Goal: Task Accomplishment & Management: Use online tool/utility

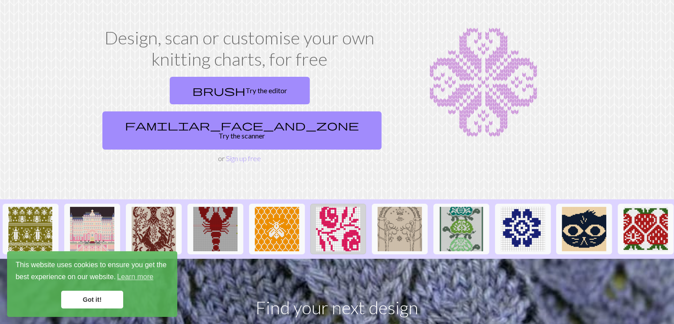
scroll to position [35, 0]
click at [396, 207] on img at bounding box center [400, 229] width 44 height 44
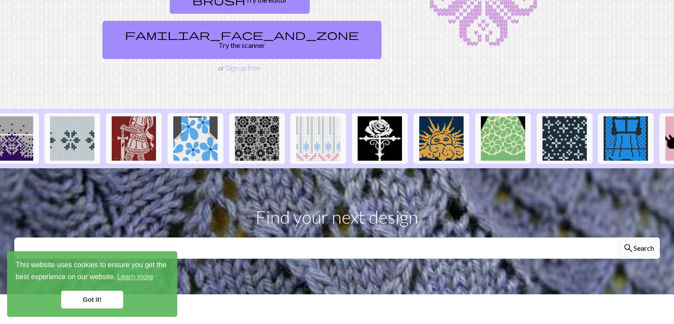
scroll to position [133, 0]
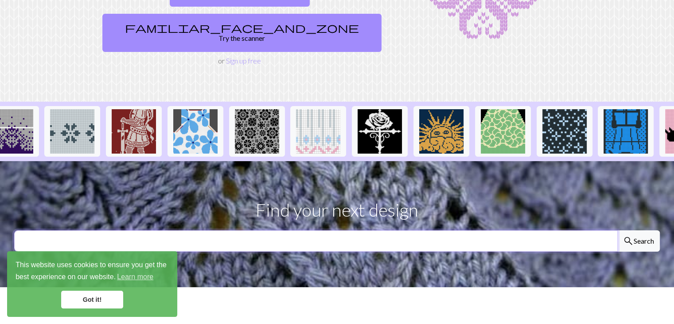
click at [459, 230] on input "text" at bounding box center [316, 240] width 604 height 21
type input "chihuahua"
click at [618, 230] on button "search Search" at bounding box center [639, 240] width 43 height 21
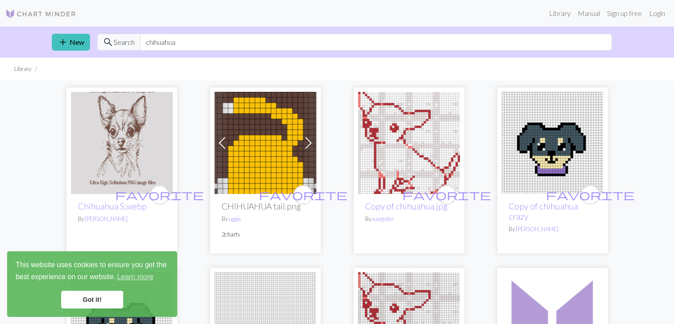
click at [110, 150] on img at bounding box center [122, 143] width 102 height 102
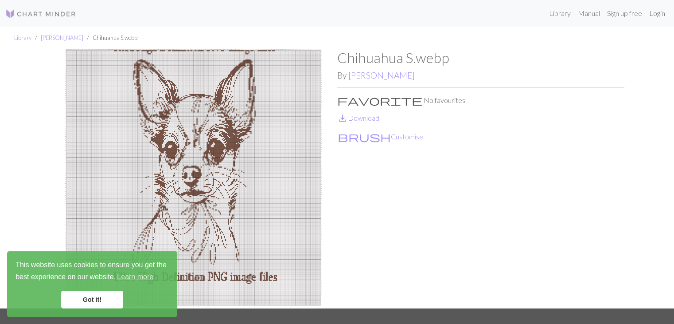
click at [27, 12] on img at bounding box center [40, 13] width 71 height 11
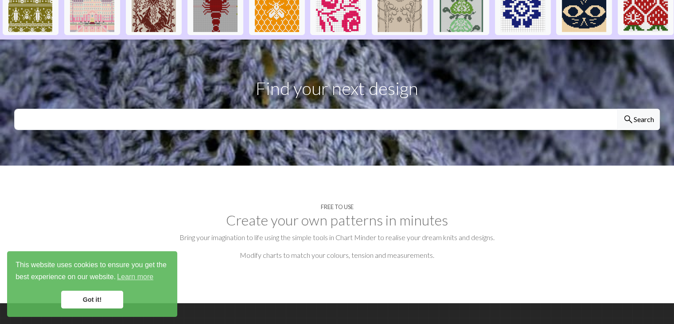
scroll to position [266, 0]
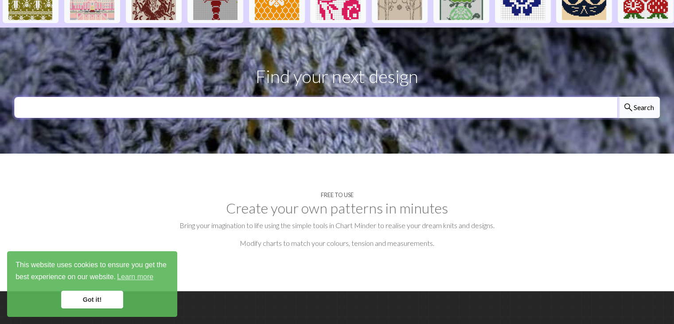
click at [349, 97] on input "text" at bounding box center [316, 107] width 604 height 21
type input "lord of the rings"
click at [618, 97] on button "search Search" at bounding box center [639, 107] width 43 height 21
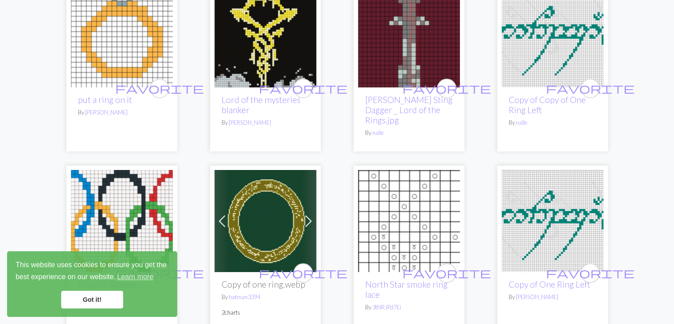
scroll to position [945, 0]
click at [263, 170] on img at bounding box center [266, 221] width 102 height 102
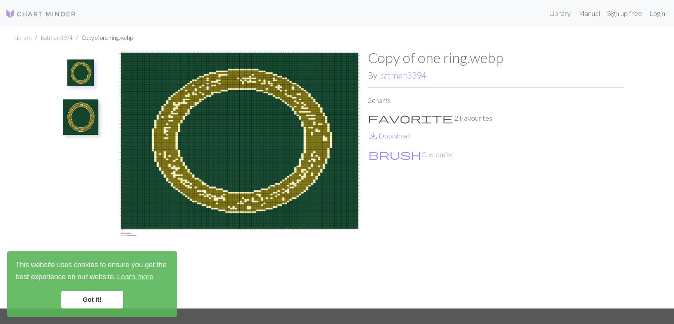
click at [49, 13] on img at bounding box center [40, 13] width 71 height 11
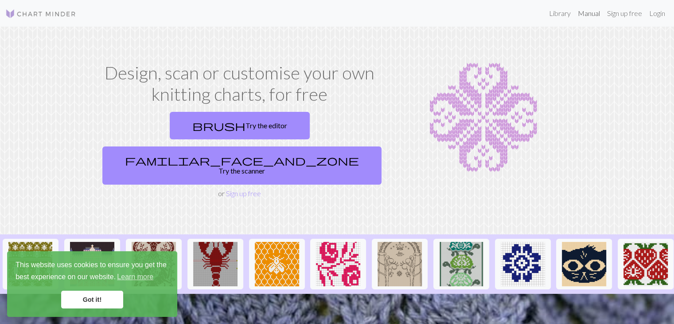
click at [584, 13] on link "Manual" at bounding box center [589, 13] width 29 height 18
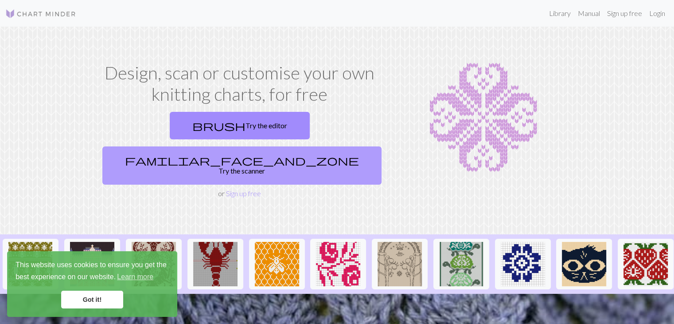
click at [278, 146] on link "familiar_face_and_zone Try the scanner" at bounding box center [241, 165] width 279 height 38
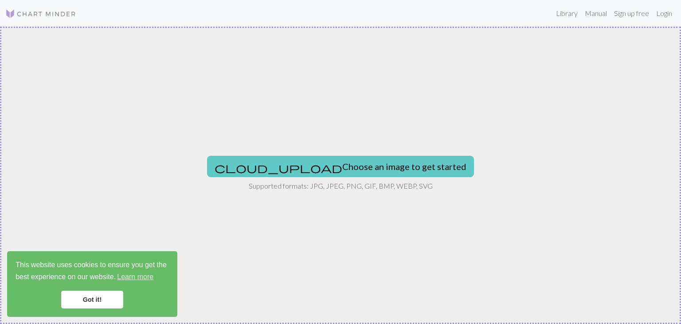
click at [331, 166] on button "cloud_upload Choose an image to get started" at bounding box center [340, 166] width 267 height 21
type input "C:\fakepath\WhatsApp Image 2025-01-13 at 18.30.50_3bcf7d7a.jpg"
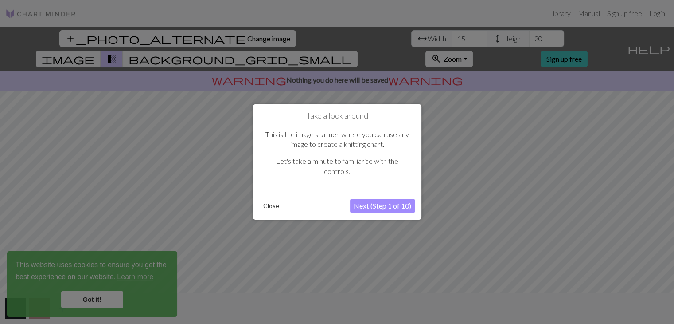
click at [366, 204] on button "Next (Step 1 of 10)" at bounding box center [382, 206] width 65 height 14
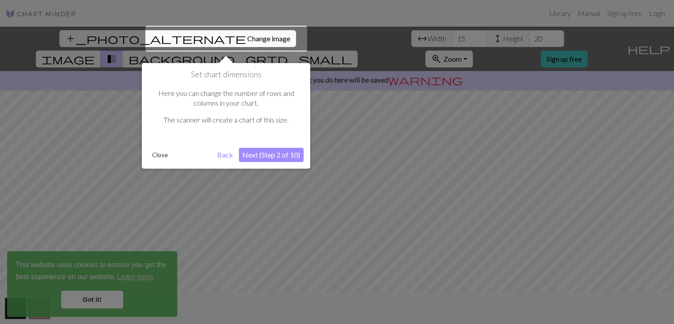
click at [274, 158] on button "Next (Step 2 of 10)" at bounding box center [271, 155] width 65 height 14
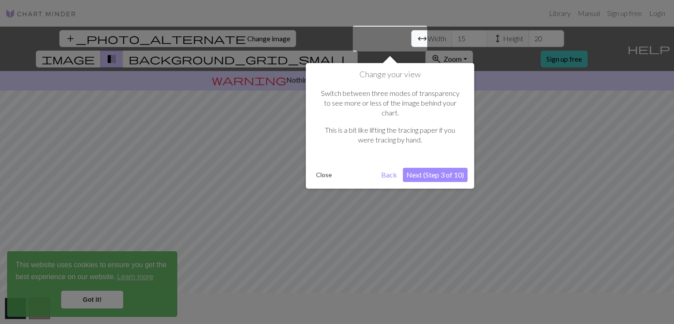
click at [431, 168] on button "Next (Step 3 of 10)" at bounding box center [435, 175] width 65 height 14
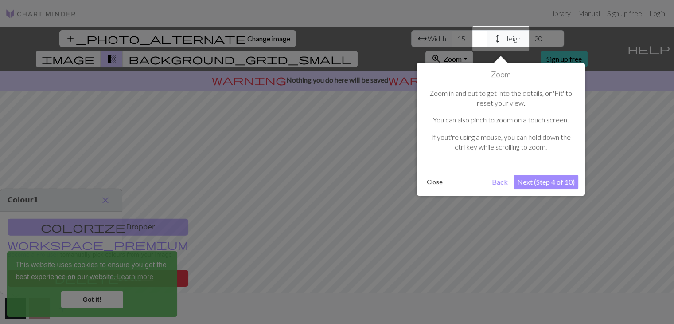
click at [550, 185] on button "Next (Step 4 of 10)" at bounding box center [546, 182] width 65 height 14
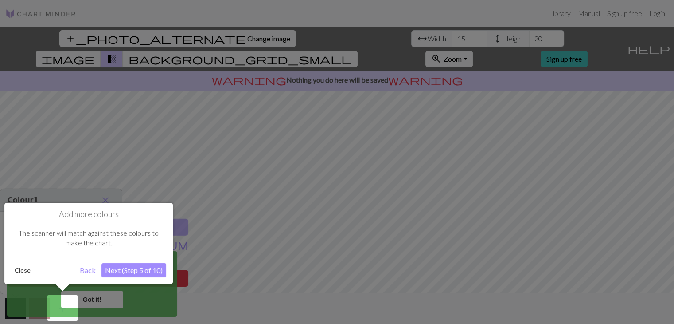
click at [146, 270] on button "Next (Step 5 of 10)" at bounding box center [134, 270] width 65 height 14
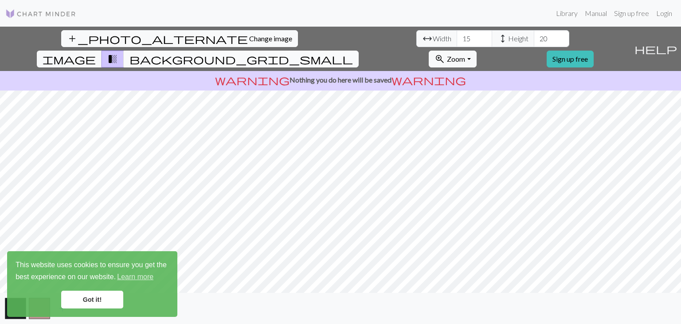
click at [353, 53] on span "background_grid_small" at bounding box center [240, 59] width 223 height 12
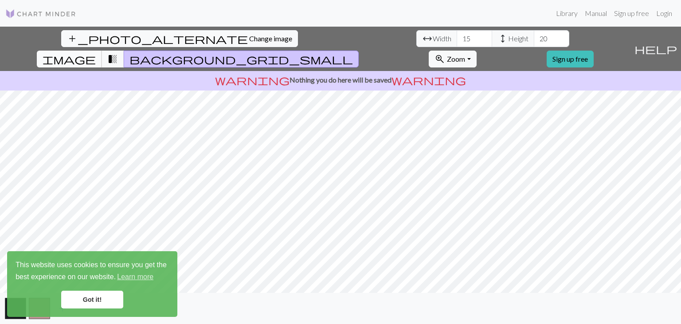
click at [102, 51] on button "image" at bounding box center [69, 59] width 65 height 17
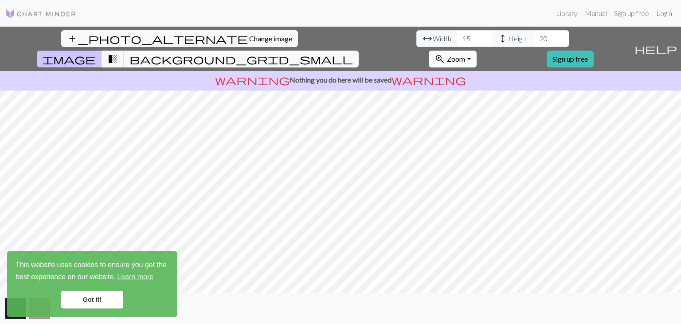
click at [465, 55] on span "Zoom" at bounding box center [456, 59] width 18 height 8
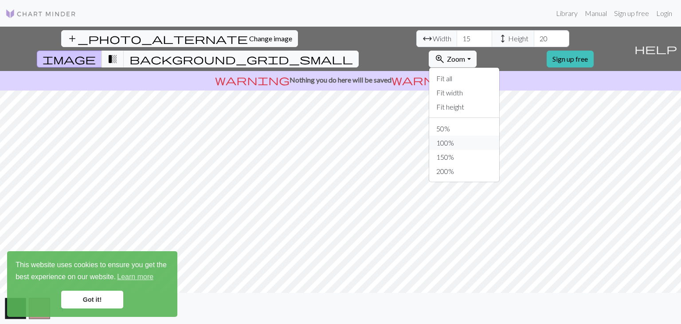
click at [499, 136] on button "100%" at bounding box center [464, 143] width 70 height 14
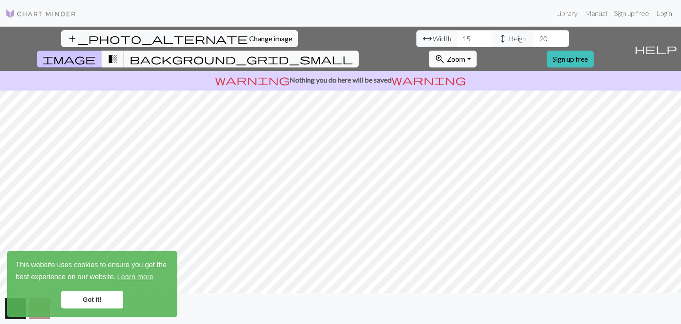
click at [465, 55] on span "Zoom" at bounding box center [456, 59] width 18 height 8
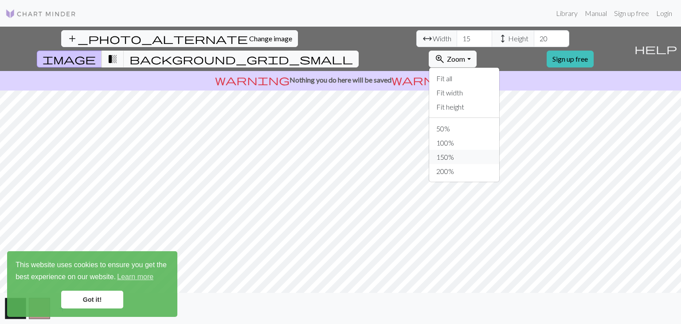
click at [499, 150] on button "150%" at bounding box center [464, 157] width 70 height 14
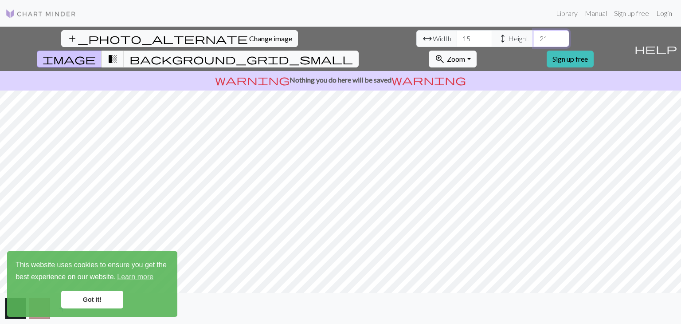
click at [534, 35] on input "21" at bounding box center [551, 38] width 35 height 17
click at [534, 35] on input "22" at bounding box center [551, 38] width 35 height 17
click at [534, 35] on input "23" at bounding box center [551, 38] width 35 height 17
click at [534, 35] on input "24" at bounding box center [551, 38] width 35 height 17
click at [534, 35] on input "25" at bounding box center [551, 38] width 35 height 17
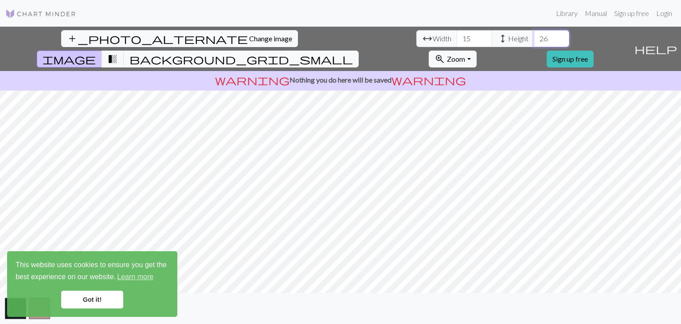
click at [534, 35] on input "26" at bounding box center [551, 38] width 35 height 17
click at [534, 35] on input "27" at bounding box center [551, 38] width 35 height 17
click at [534, 35] on input "28" at bounding box center [551, 38] width 35 height 17
click at [534, 35] on input "29" at bounding box center [551, 38] width 35 height 17
type input "30"
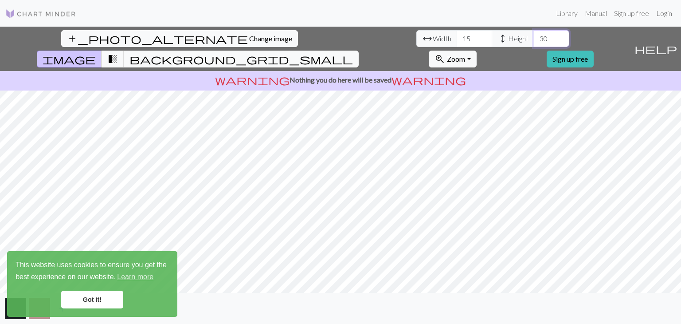
click at [534, 35] on input "30" at bounding box center [551, 38] width 35 height 17
click at [457, 35] on input "16" at bounding box center [474, 38] width 35 height 17
click at [457, 35] on input "17" at bounding box center [474, 38] width 35 height 17
click at [457, 35] on input "18" at bounding box center [474, 38] width 35 height 17
click at [457, 35] on input "19" at bounding box center [474, 38] width 35 height 17
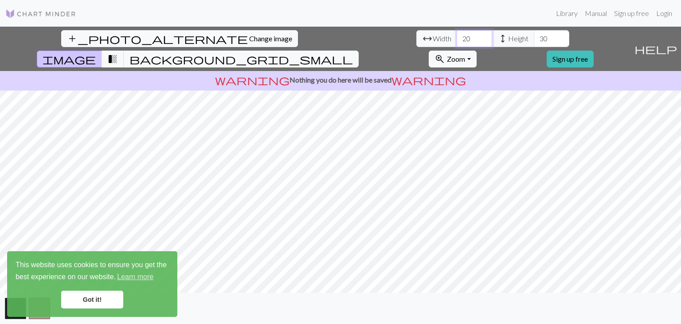
click at [457, 35] on input "20" at bounding box center [474, 38] width 35 height 17
click at [457, 35] on input "21" at bounding box center [474, 38] width 35 height 17
click at [457, 35] on input "22" at bounding box center [474, 38] width 35 height 17
click at [457, 35] on input "23" at bounding box center [474, 38] width 35 height 17
click at [457, 35] on input "24" at bounding box center [474, 38] width 35 height 17
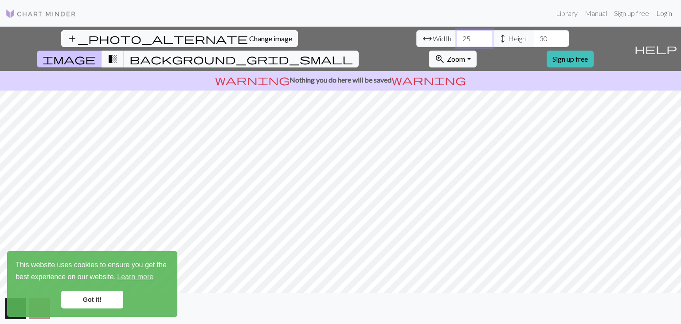
click at [457, 35] on input "25" at bounding box center [474, 38] width 35 height 17
click at [457, 35] on input "26" at bounding box center [474, 38] width 35 height 17
click at [457, 35] on input "27" at bounding box center [474, 38] width 35 height 17
click at [457, 35] on input "28" at bounding box center [474, 38] width 35 height 17
click at [457, 35] on input "29" at bounding box center [474, 38] width 35 height 17
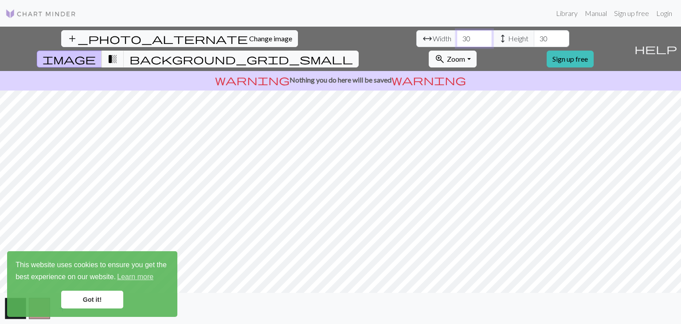
click at [457, 35] on input "30" at bounding box center [474, 38] width 35 height 17
click at [457, 35] on input "31" at bounding box center [474, 38] width 35 height 17
click at [457, 35] on input "32" at bounding box center [474, 38] width 35 height 17
click at [457, 35] on input "33" at bounding box center [474, 38] width 35 height 17
click at [457, 35] on input "34" at bounding box center [474, 38] width 35 height 17
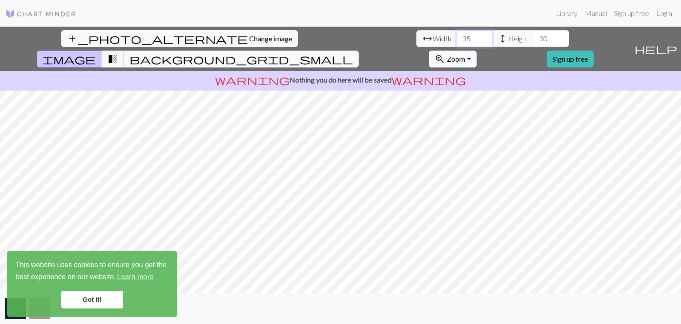
click at [457, 35] on input "35" at bounding box center [474, 38] width 35 height 17
click at [457, 35] on input "36" at bounding box center [474, 38] width 35 height 17
click at [457, 35] on input "37" at bounding box center [474, 38] width 35 height 17
click at [457, 35] on input "38" at bounding box center [474, 38] width 35 height 17
click at [457, 35] on input "39" at bounding box center [474, 38] width 35 height 17
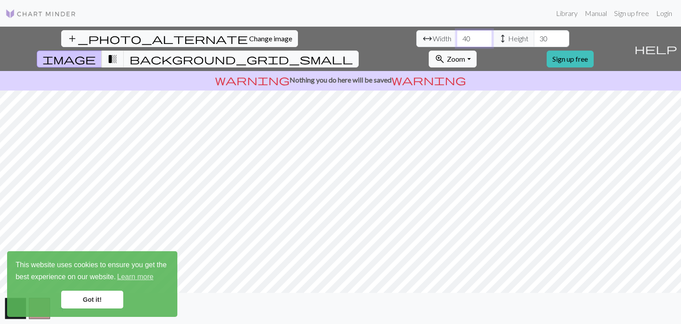
click at [457, 35] on input "40" at bounding box center [474, 38] width 35 height 17
click at [457, 35] on input "41" at bounding box center [474, 38] width 35 height 17
type input "40"
click at [457, 39] on input "40" at bounding box center [474, 38] width 35 height 17
click at [534, 35] on input "31" at bounding box center [551, 38] width 35 height 17
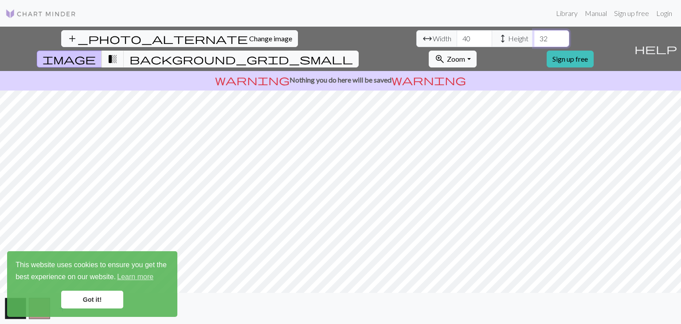
click at [534, 35] on input "32" at bounding box center [551, 38] width 35 height 17
click at [534, 35] on input "33" at bounding box center [551, 38] width 35 height 17
click at [534, 35] on input "34" at bounding box center [551, 38] width 35 height 17
click at [534, 35] on input "35" at bounding box center [551, 38] width 35 height 17
click at [534, 35] on input "36" at bounding box center [551, 38] width 35 height 17
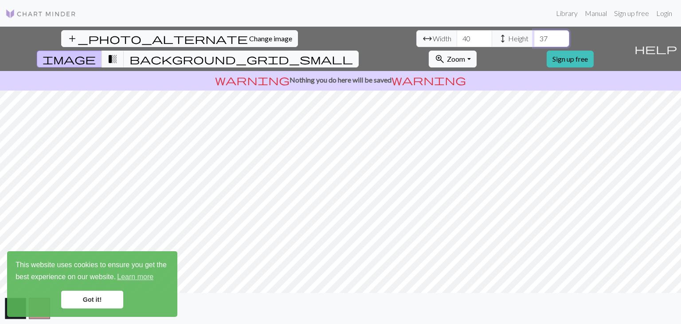
click at [534, 35] on input "37" at bounding box center [551, 38] width 35 height 17
click at [534, 35] on input "38" at bounding box center [551, 38] width 35 height 17
click at [534, 35] on input "39" at bounding box center [551, 38] width 35 height 17
type input "40"
click at [534, 35] on input "40" at bounding box center [551, 38] width 35 height 17
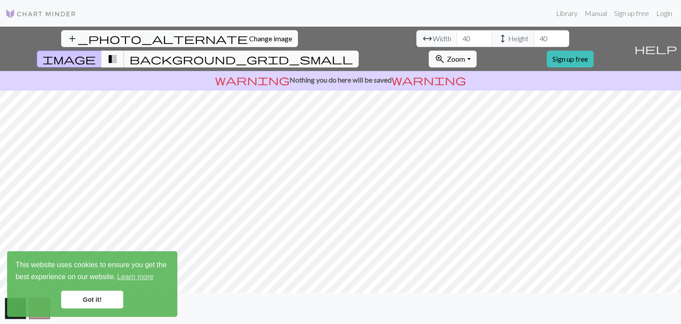
click at [118, 53] on span "transition_fade" at bounding box center [112, 59] width 11 height 12
click at [353, 53] on span "background_grid_small" at bounding box center [240, 59] width 223 height 12
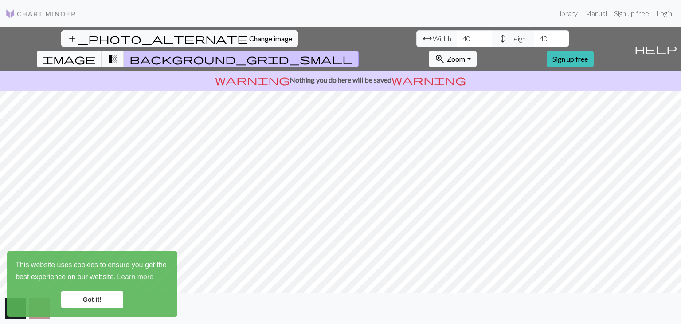
click at [96, 53] on span "image" at bounding box center [69, 59] width 53 height 12
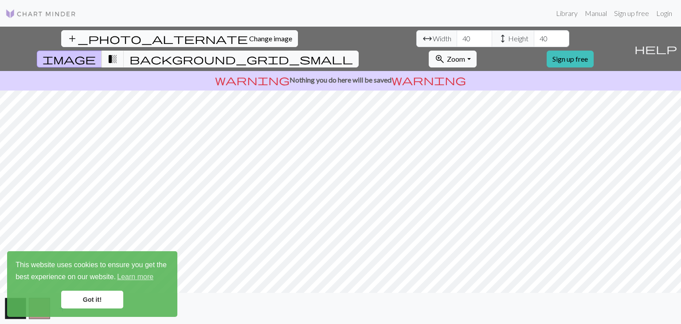
click at [249, 36] on span "Change image" at bounding box center [270, 38] width 43 height 8
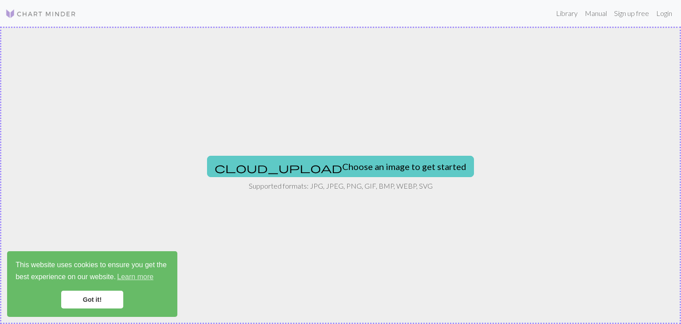
click at [357, 169] on button "cloud_upload Choose an image to get started" at bounding box center [340, 166] width 267 height 21
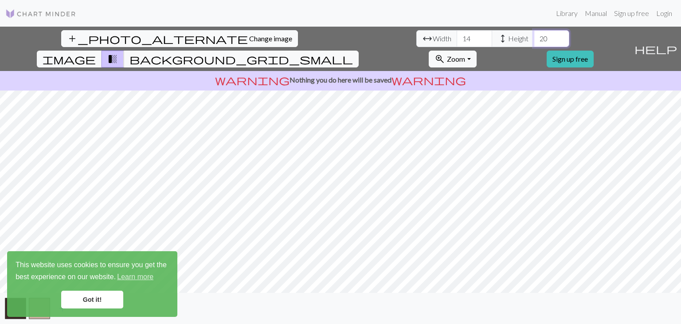
drag, startPoint x: 284, startPoint y: 38, endPoint x: 273, endPoint y: 37, distance: 11.1
click at [534, 37] on input "20" at bounding box center [551, 38] width 35 height 17
type input "80"
click at [457, 33] on input "14" at bounding box center [474, 38] width 35 height 17
drag, startPoint x: 210, startPoint y: 38, endPoint x: 193, endPoint y: 38, distance: 16.8
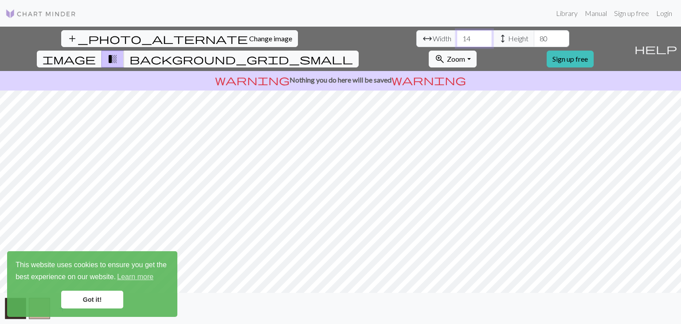
click at [457, 38] on input "14" at bounding box center [474, 38] width 35 height 17
drag, startPoint x: 210, startPoint y: 38, endPoint x: 192, endPoint y: 38, distance: 17.3
click at [457, 38] on input "80" at bounding box center [474, 38] width 35 height 17
type input "100"
drag, startPoint x: 291, startPoint y: 36, endPoint x: 274, endPoint y: 35, distance: 16.5
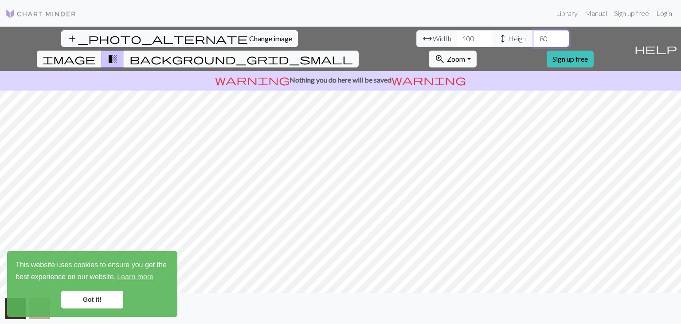
click at [534, 35] on input "80" at bounding box center [551, 38] width 35 height 17
type input "100"
click at [99, 298] on link "Got it!" at bounding box center [92, 299] width 62 height 18
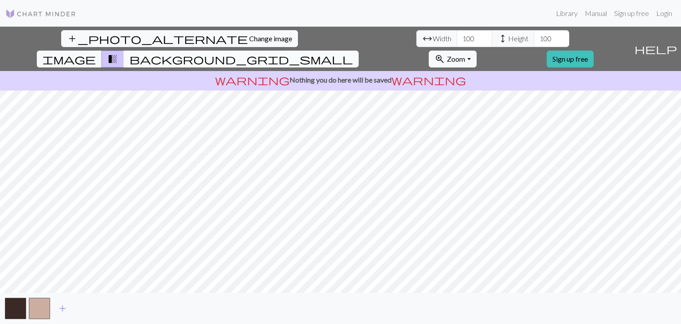
click at [359, 51] on button "background_grid_small" at bounding box center [241, 59] width 235 height 17
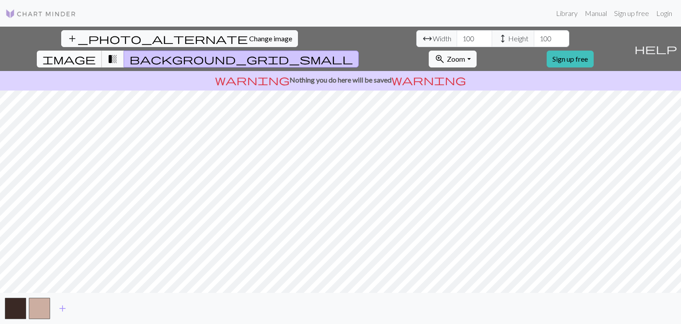
click at [96, 53] on span "image" at bounding box center [69, 59] width 53 height 12
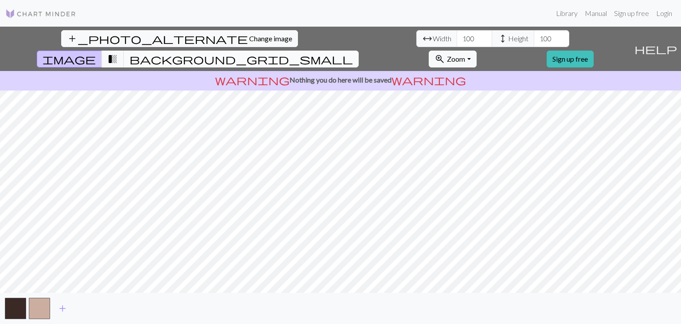
click at [353, 53] on span "background_grid_small" at bounding box center [240, 59] width 223 height 12
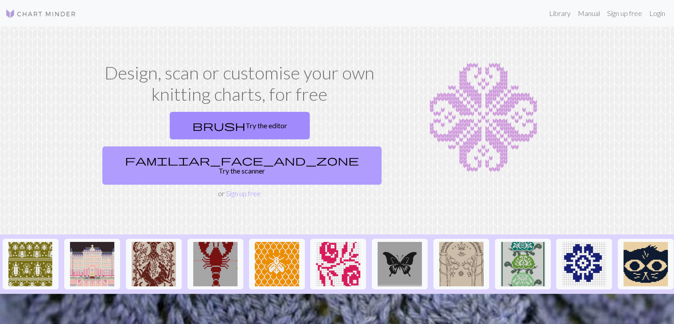
click at [320, 146] on link "familiar_face_and_zone Try the scanner" at bounding box center [241, 165] width 279 height 38
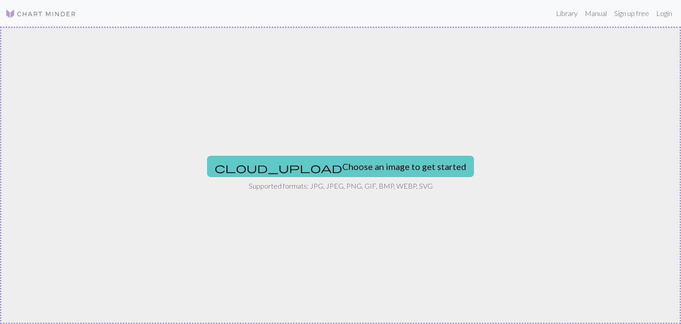
click at [327, 156] on button "cloud_upload Choose an image to get started" at bounding box center [340, 166] width 267 height 21
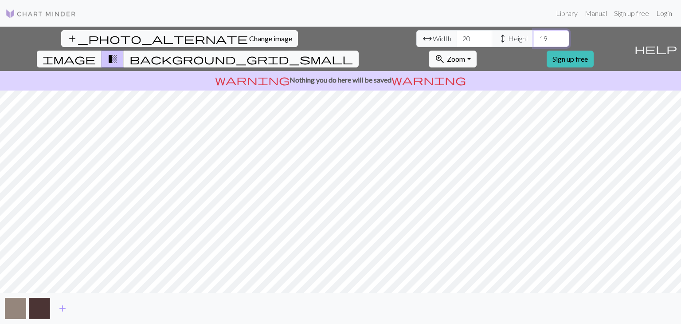
drag, startPoint x: 284, startPoint y: 36, endPoint x: 268, endPoint y: 35, distance: 16.0
click at [416, 35] on div "arrow_range Width 20 height Height 19" at bounding box center [492, 38] width 153 height 17
type input "200"
drag, startPoint x: 220, startPoint y: 37, endPoint x: 203, endPoint y: 37, distance: 16.8
click at [457, 37] on input "23" at bounding box center [474, 38] width 35 height 17
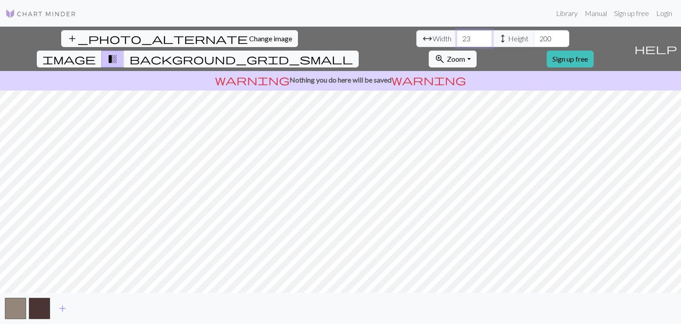
drag, startPoint x: 210, startPoint y: 41, endPoint x: 190, endPoint y: 38, distance: 19.8
click at [416, 38] on div "arrow_range Width 23 height Height 200" at bounding box center [492, 38] width 153 height 17
drag, startPoint x: 212, startPoint y: 38, endPoint x: 194, endPoint y: 39, distance: 17.8
click at [457, 39] on input "200" at bounding box center [474, 38] width 35 height 17
drag, startPoint x: 213, startPoint y: 40, endPoint x: 181, endPoint y: 41, distance: 31.5
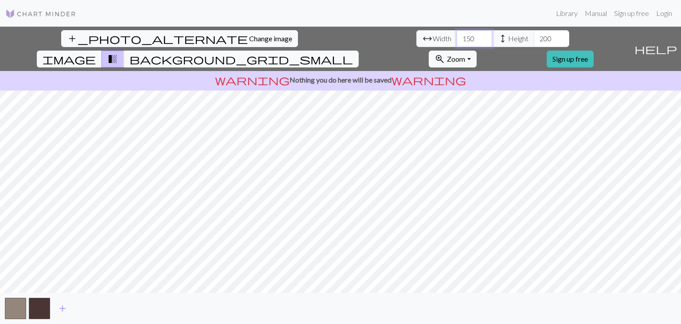
click at [416, 41] on div "arrow_range Width 150 height Height 200" at bounding box center [492, 38] width 153 height 17
type input "100"
click at [476, 51] on button "zoom_in Zoom Zoom" at bounding box center [452, 59] width 47 height 17
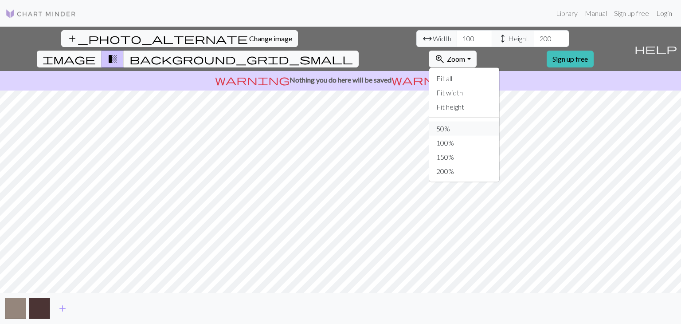
click at [499, 121] on button "50%" at bounding box center [464, 128] width 70 height 14
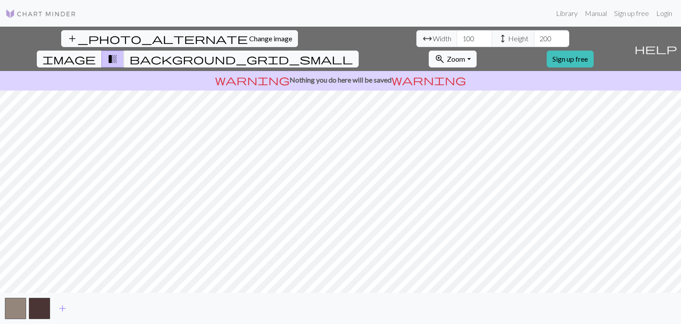
click at [476, 51] on button "zoom_in Zoom Zoom" at bounding box center [452, 59] width 47 height 17
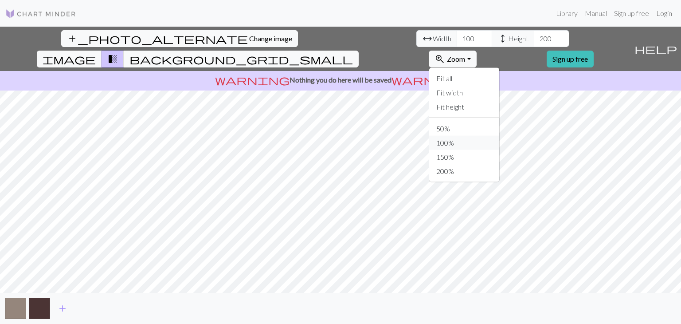
click at [498, 136] on button "100%" at bounding box center [464, 143] width 70 height 14
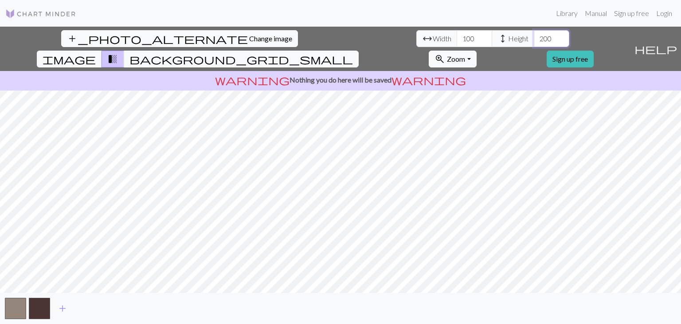
click at [534, 39] on input "200" at bounding box center [551, 38] width 35 height 17
type input "250"
click at [353, 53] on span "background_grid_small" at bounding box center [240, 59] width 223 height 12
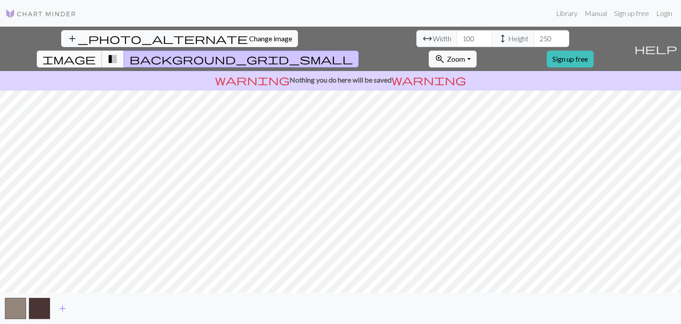
click at [96, 53] on span "image" at bounding box center [69, 59] width 53 height 12
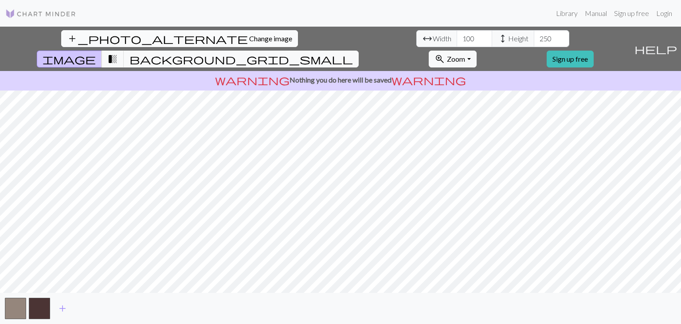
click at [249, 39] on span "Change image" at bounding box center [270, 38] width 43 height 8
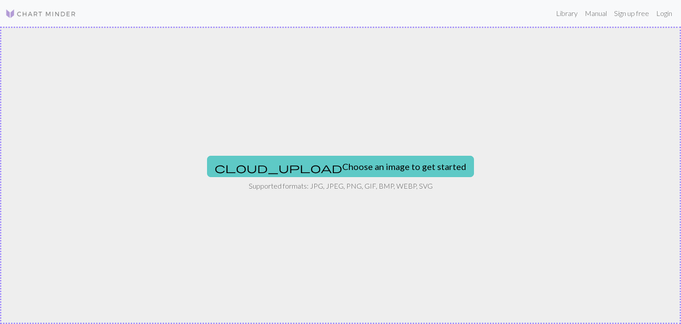
click at [338, 165] on button "cloud_upload Choose an image to get started" at bounding box center [340, 166] width 267 height 21
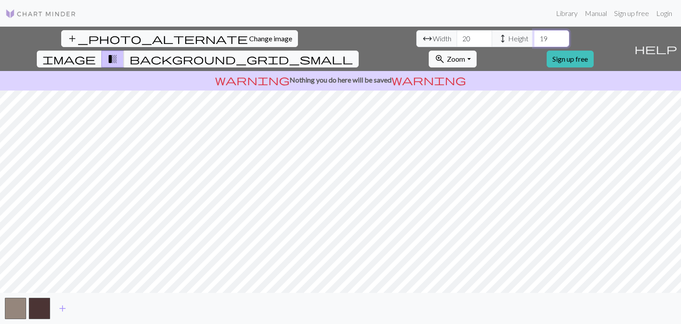
drag, startPoint x: 286, startPoint y: 35, endPoint x: 276, endPoint y: 36, distance: 9.4
click at [534, 36] on input "19" at bounding box center [551, 38] width 35 height 17
type input "200"
click at [457, 39] on input "20" at bounding box center [474, 38] width 35 height 17
type input "2"
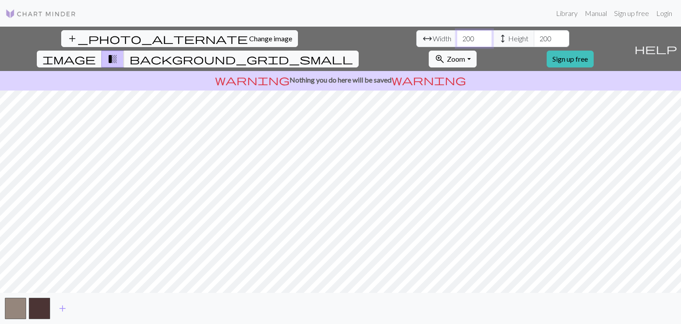
type input "200"
click at [353, 53] on span "background_grid_small" at bounding box center [240, 59] width 223 height 12
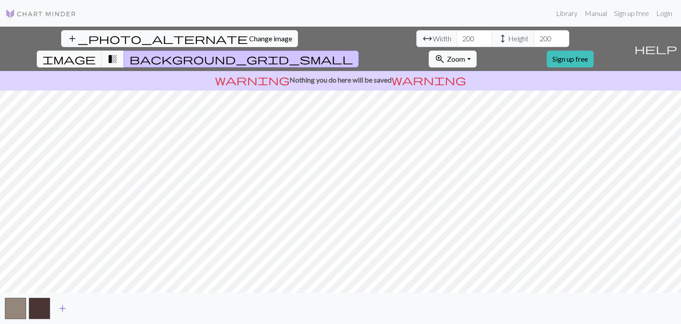
click at [67, 307] on span "add" at bounding box center [62, 308] width 11 height 12
click at [87, 309] on span "add" at bounding box center [86, 308] width 11 height 12
click at [109, 307] on span "add" at bounding box center [110, 308] width 11 height 12
click at [138, 306] on span "add" at bounding box center [134, 308] width 11 height 12
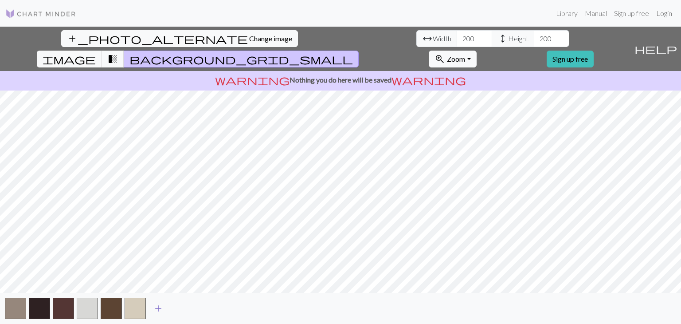
click at [159, 307] on span "add" at bounding box center [158, 308] width 11 height 12
click at [182, 307] on span "add" at bounding box center [182, 308] width 11 height 12
click at [208, 306] on span "add" at bounding box center [206, 308] width 11 height 12
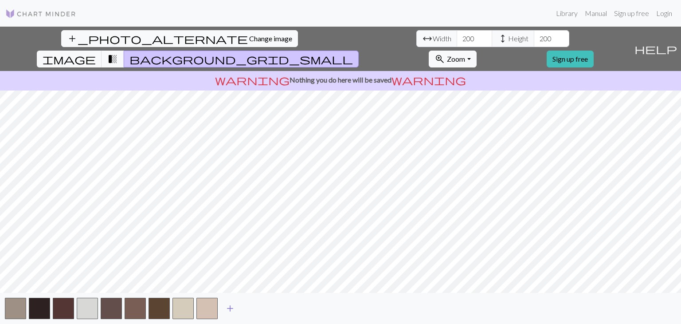
click at [229, 308] on span "add" at bounding box center [230, 308] width 11 height 12
click at [257, 306] on span "add" at bounding box center [254, 308] width 11 height 12
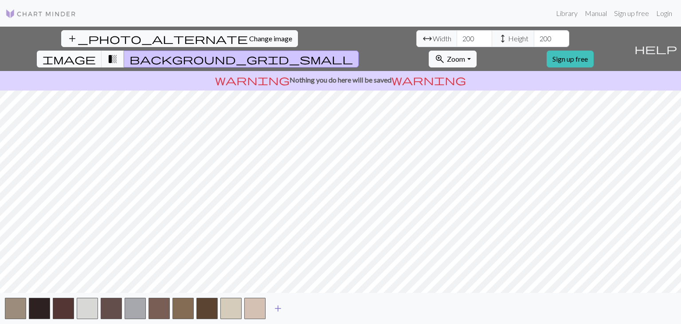
click at [278, 306] on span "add" at bounding box center [278, 308] width 11 height 12
click at [302, 305] on span "add" at bounding box center [302, 308] width 11 height 12
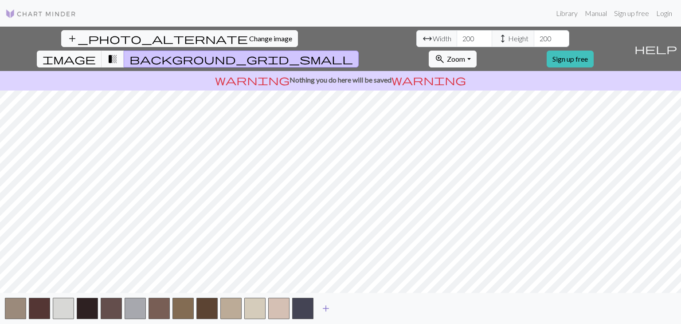
click at [327, 306] on span "add" at bounding box center [326, 308] width 11 height 12
click at [351, 309] on span "add" at bounding box center [350, 308] width 11 height 12
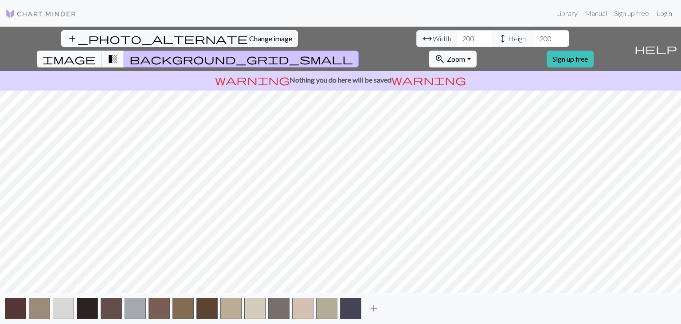
click at [376, 307] on span "add" at bounding box center [373, 308] width 11 height 12
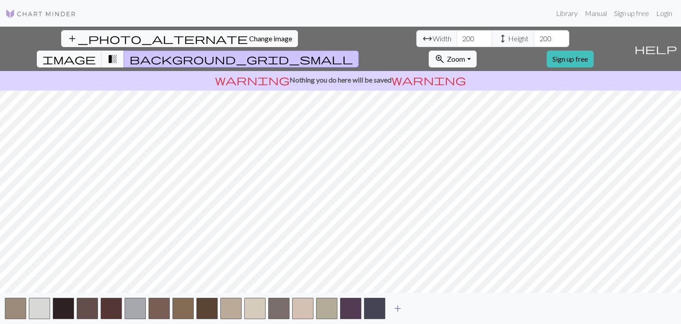
click at [398, 307] on span "add" at bounding box center [397, 308] width 11 height 12
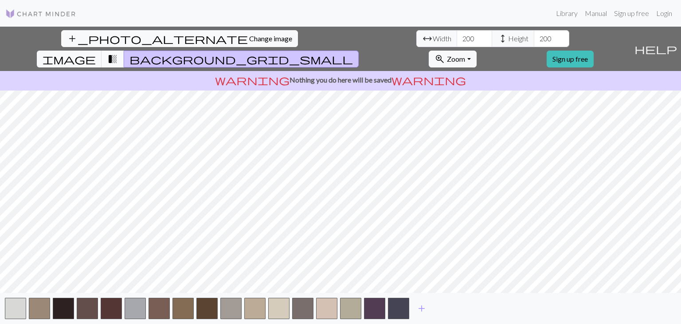
click at [118, 53] on span "transition_fade" at bounding box center [112, 59] width 11 height 12
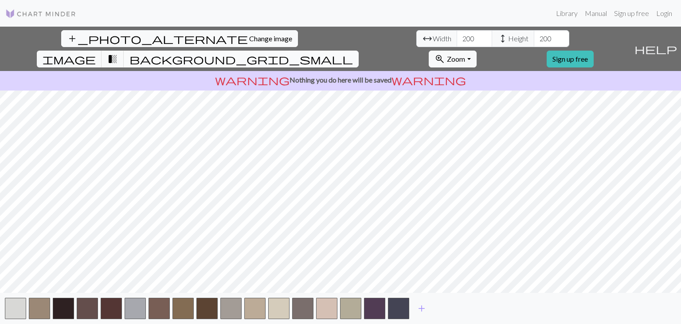
click at [359, 51] on button "background_grid_small" at bounding box center [241, 59] width 235 height 17
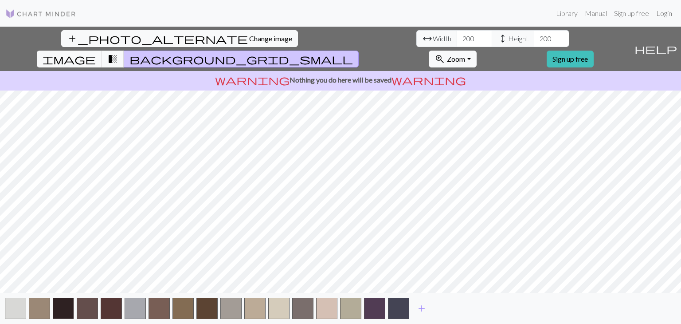
click at [68, 304] on button "button" at bounding box center [63, 308] width 21 height 21
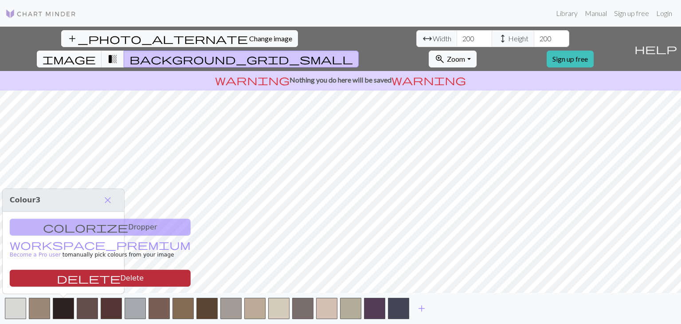
click at [60, 284] on button "delete Delete" at bounding box center [100, 278] width 181 height 17
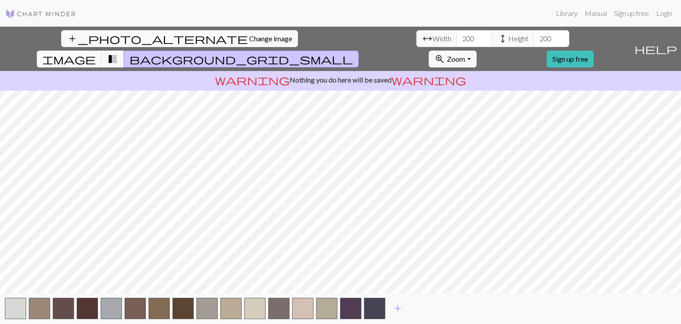
click at [59, 16] on img at bounding box center [40, 13] width 71 height 11
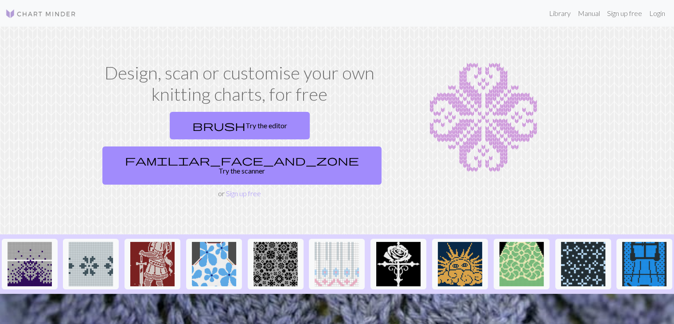
scroll to position [0, 860]
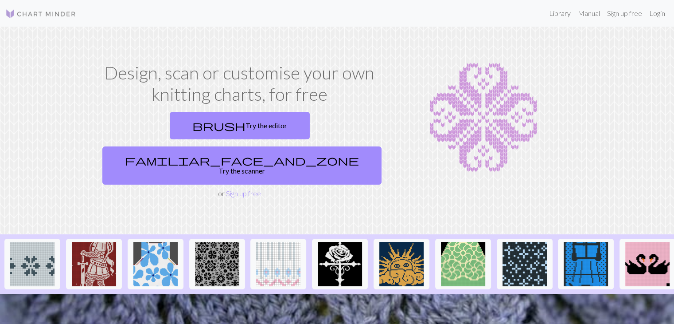
click at [563, 12] on link "Library" at bounding box center [560, 13] width 29 height 18
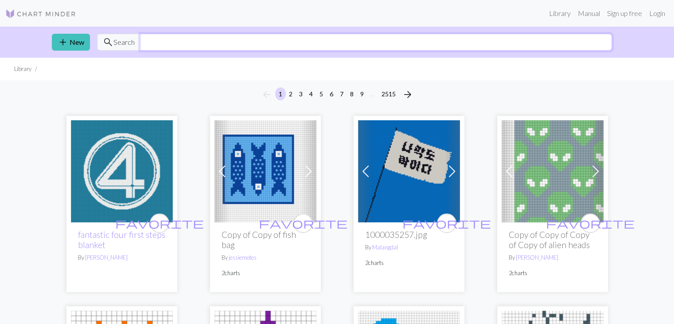
click at [188, 42] on input "text" at bounding box center [376, 42] width 472 height 17
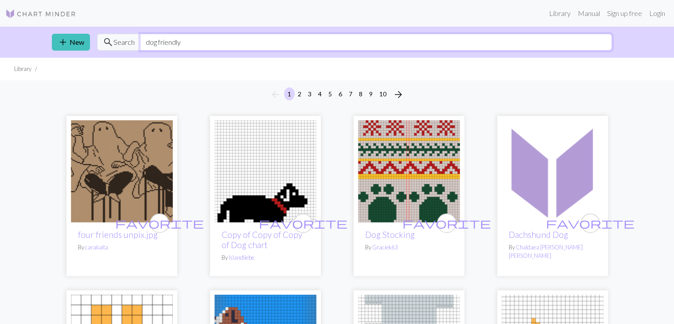
click at [220, 47] on input "dog friendly" at bounding box center [376, 42] width 472 height 17
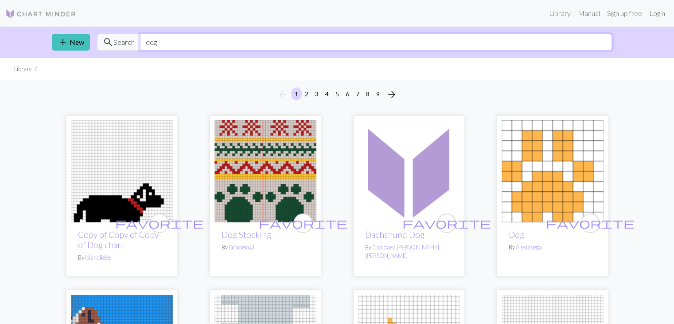
click at [279, 41] on input "dog" at bounding box center [376, 42] width 472 height 17
type input "d"
type input "fern"
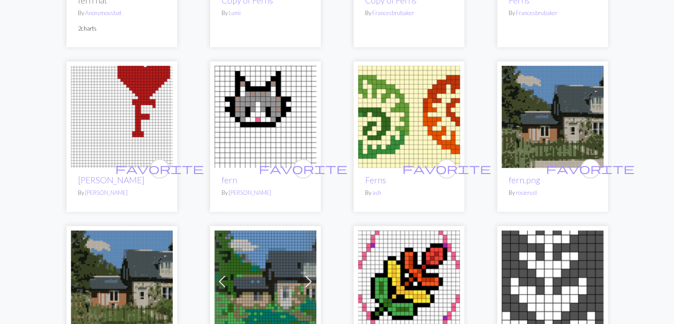
scroll to position [976, 0]
